Goal: Information Seeking & Learning: Find specific page/section

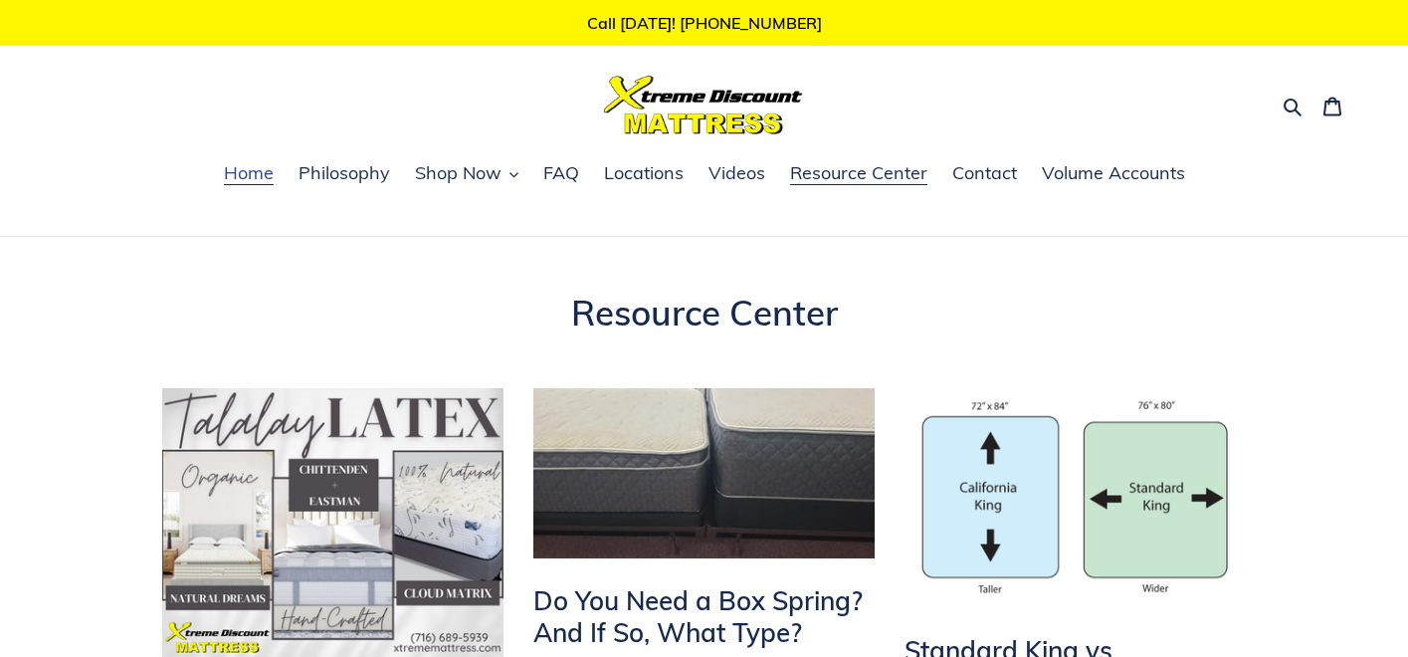
click at [255, 184] on span "Home" at bounding box center [249, 173] width 50 height 24
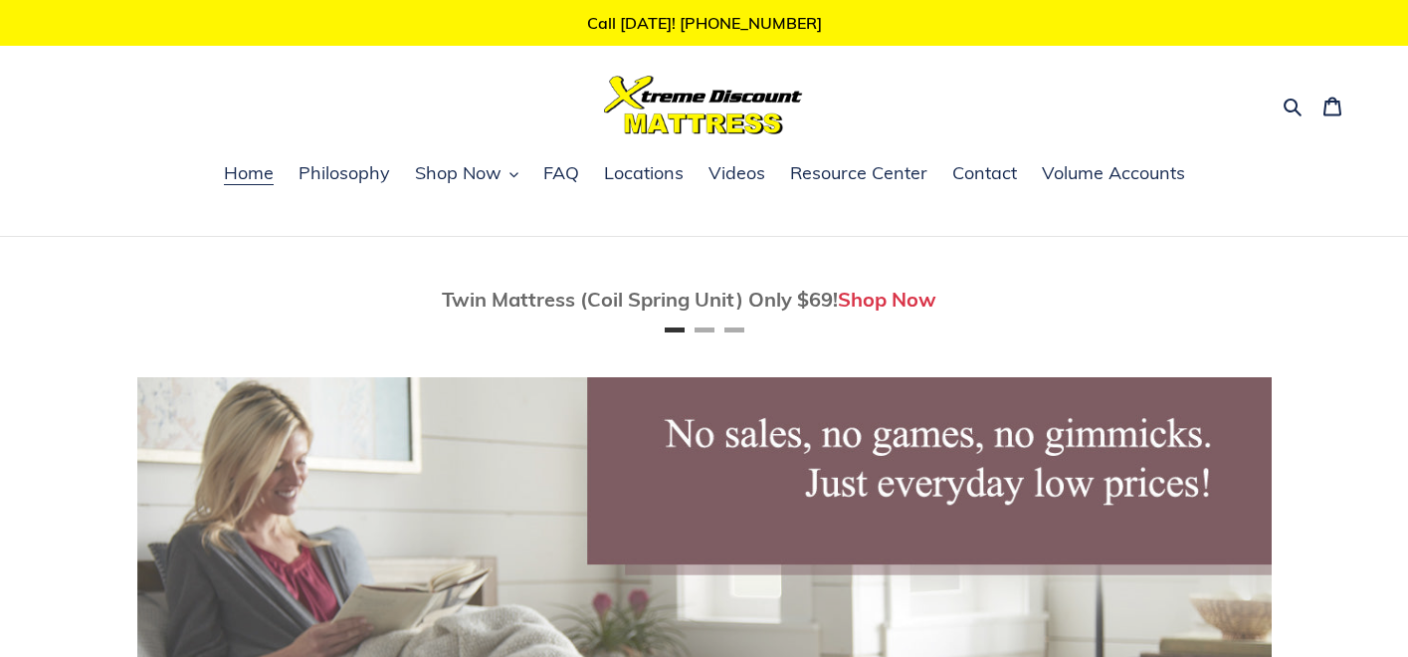
click at [554, 192] on ul "Home Philosophy Shop Now [MEDICAL_DATA] Mattresses Latex Mattresses Innerspring…" at bounding box center [704, 185] width 1408 height 52
click at [555, 179] on span "FAQ" at bounding box center [561, 173] width 36 height 24
